Goal: Information Seeking & Learning: Learn about a topic

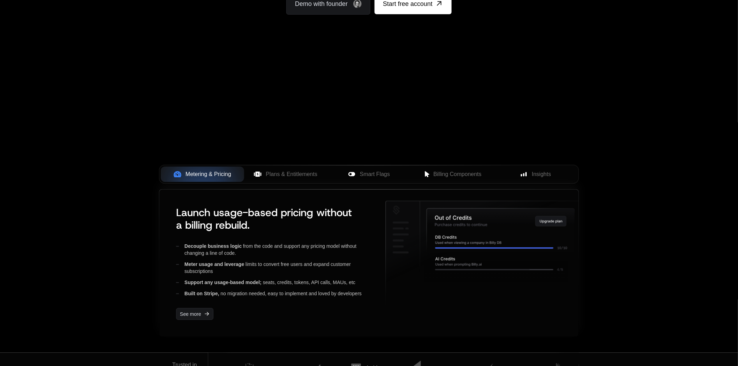
scroll to position [155, 0]
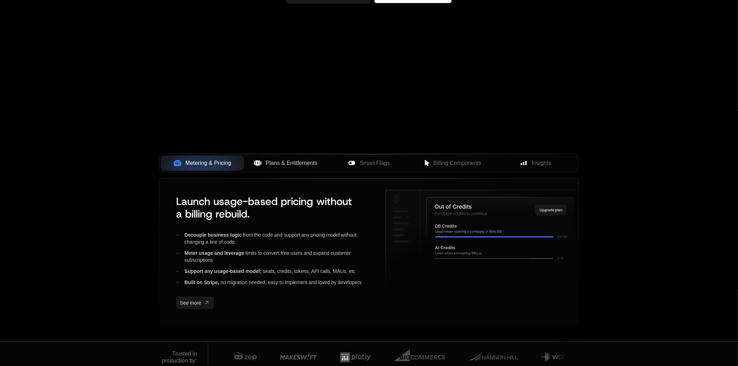
click at [288, 166] on span "Plans & Entitlements" at bounding box center [292, 163] width 52 height 8
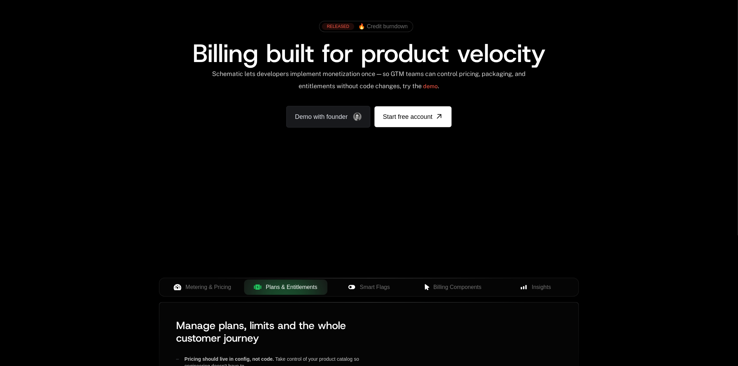
scroll to position [0, 0]
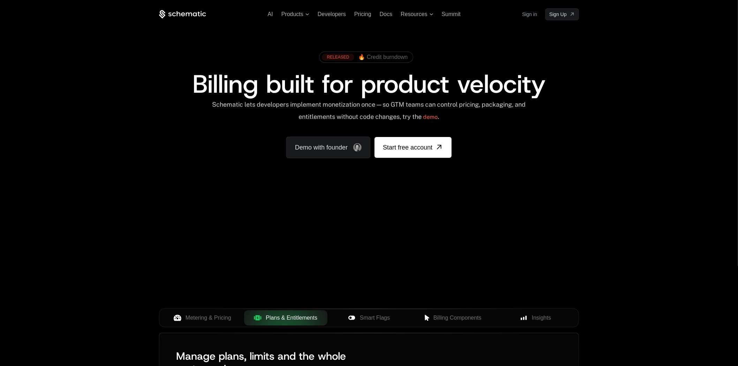
click at [352, 61] on span at bounding box center [365, 57] width 93 height 10
click at [382, 59] on span "🔥 Credit burndown" at bounding box center [384, 57] width 50 height 6
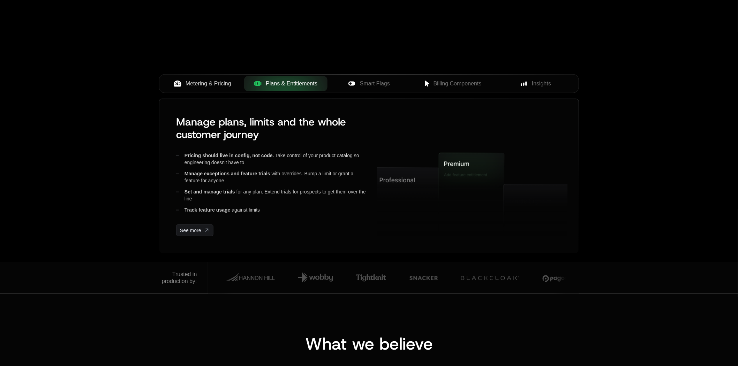
scroll to position [232, 0]
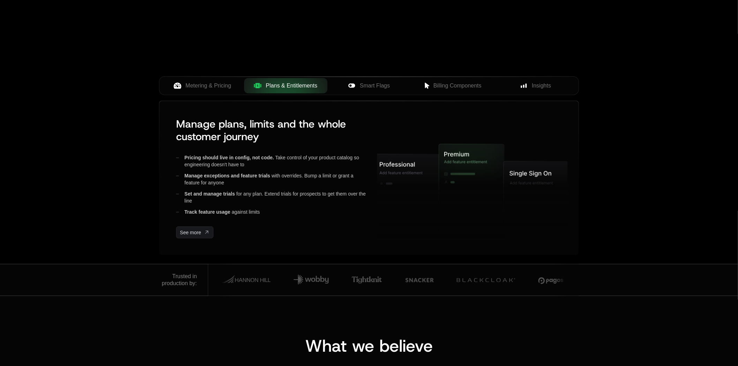
click at [238, 87] on div "Metering & Pricing" at bounding box center [202, 86] width 72 height 8
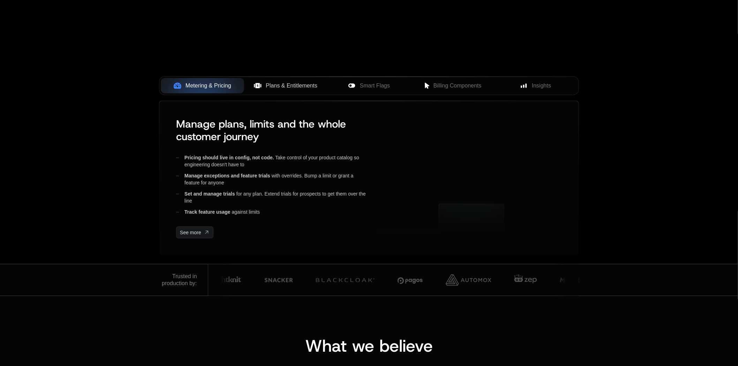
click at [269, 86] on span "Plans & Entitlements" at bounding box center [292, 86] width 52 height 8
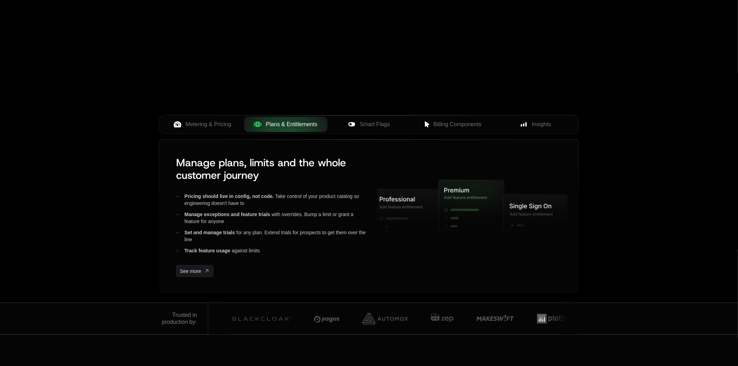
scroll to position [155, 0]
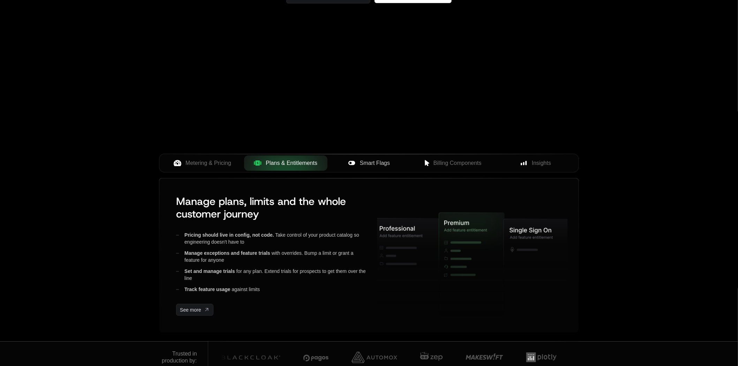
click at [370, 164] on span "Smart Flags" at bounding box center [375, 163] width 30 height 8
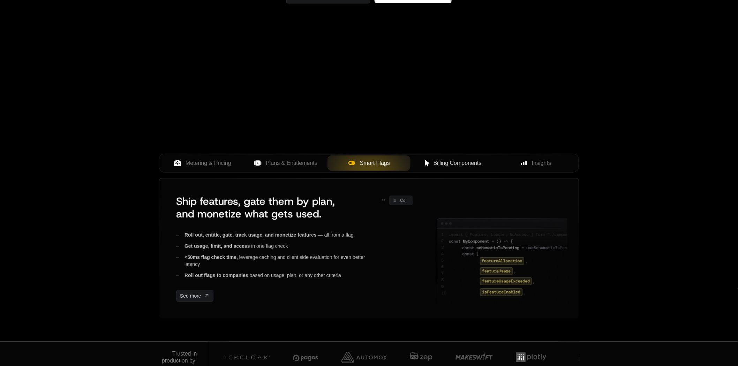
click at [435, 159] on span "Billing Components" at bounding box center [458, 163] width 48 height 8
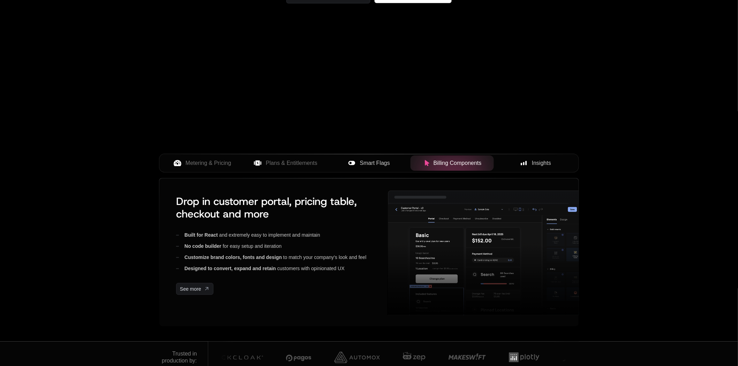
click at [515, 167] on button "Insights" at bounding box center [535, 163] width 83 height 15
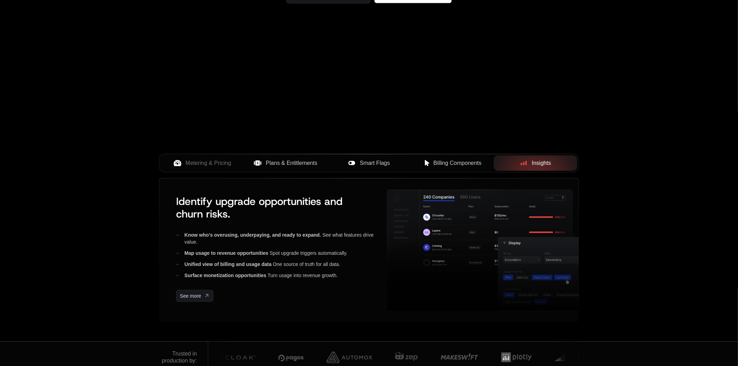
click at [266, 169] on button "Plans & Entitlements" at bounding box center [285, 163] width 83 height 15
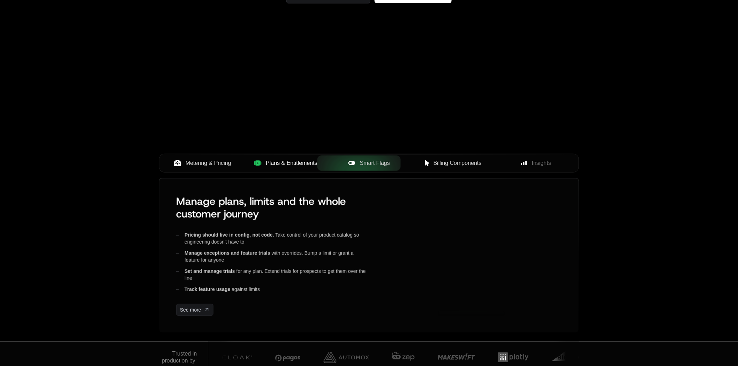
click at [170, 168] on button "Metering & Pricing" at bounding box center [202, 163] width 83 height 15
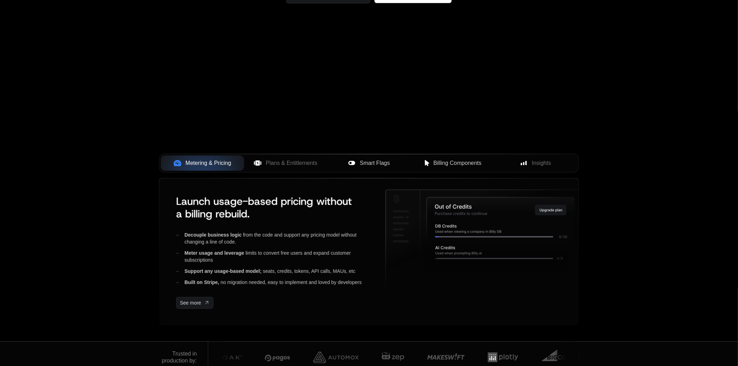
click at [352, 154] on div "Metering & Pricing Plans & Entitlements Smart Flags Billing Components Insights" at bounding box center [369, 163] width 420 height 19
click at [480, 158] on button "Billing Components" at bounding box center [451, 163] width 83 height 15
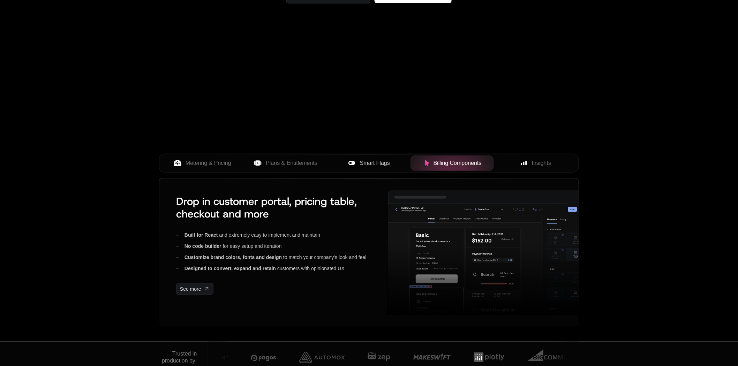
click at [382, 161] on span "Smart Flags" at bounding box center [375, 163] width 30 height 8
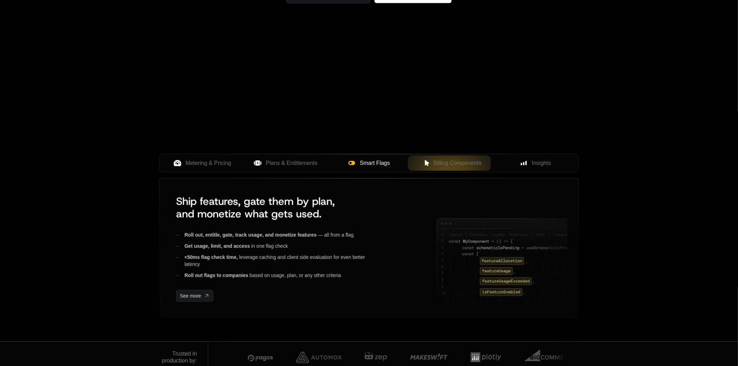
click at [389, 135] on div "Your browser does not support the video tag." at bounding box center [368, 51] width 453 height 294
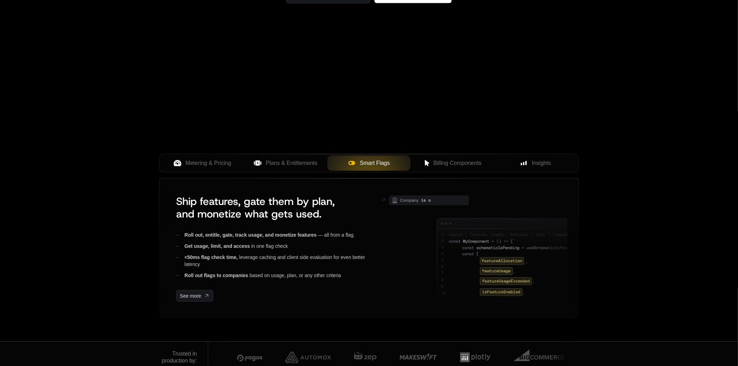
click at [267, 66] on div "Your browser does not support the video tag." at bounding box center [368, 51] width 453 height 294
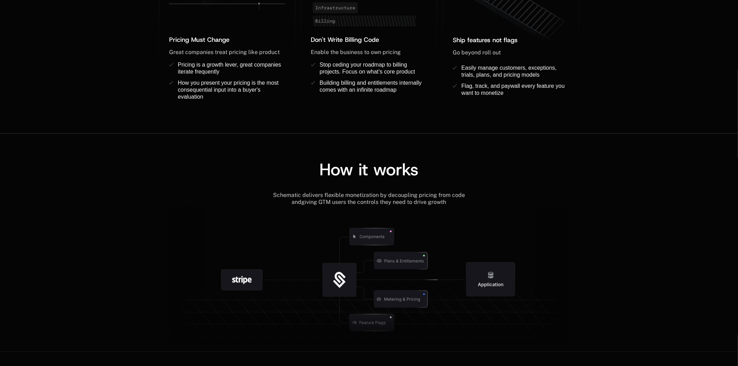
scroll to position [698, 0]
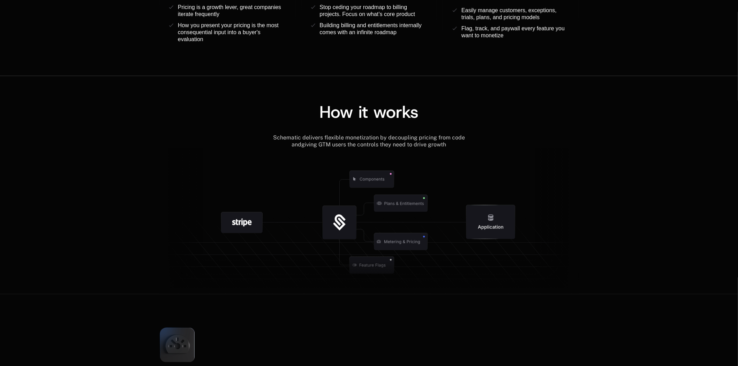
click at [392, 203] on icon at bounding box center [372, 179] width 73 height 73
drag, startPoint x: 349, startPoint y: 171, endPoint x: 383, endPoint y: 210, distance: 51.4
click at [371, 202] on g at bounding box center [385, 265] width 644 height 244
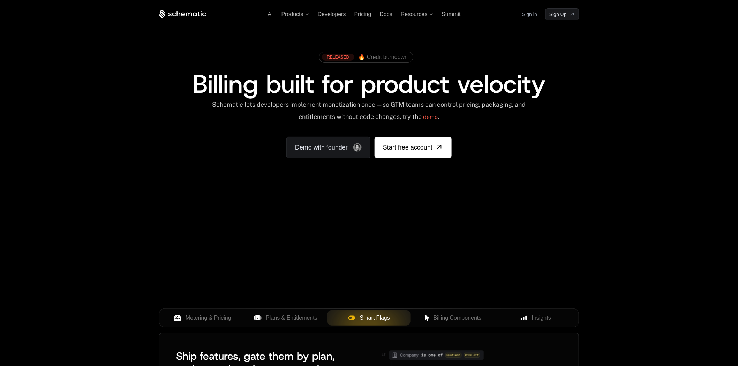
scroll to position [77, 0]
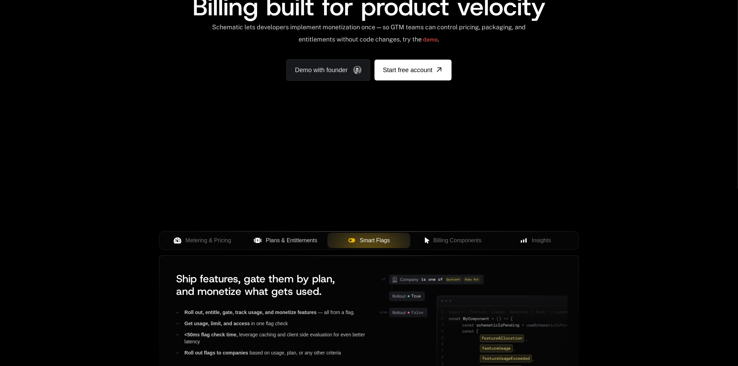
click at [286, 241] on span "Plans & Entitlements" at bounding box center [292, 240] width 52 height 8
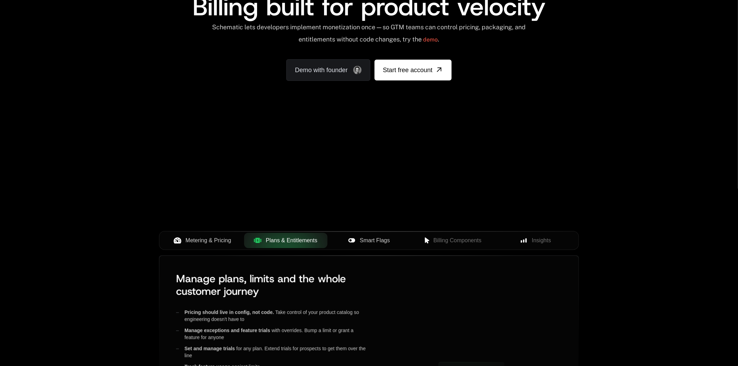
click at [215, 239] on span "Metering & Pricing" at bounding box center [209, 240] width 46 height 8
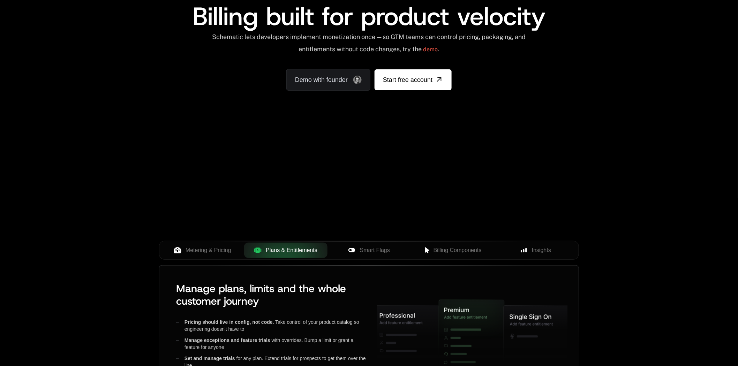
scroll to position [194, 0]
